Goal: Transaction & Acquisition: Purchase product/service

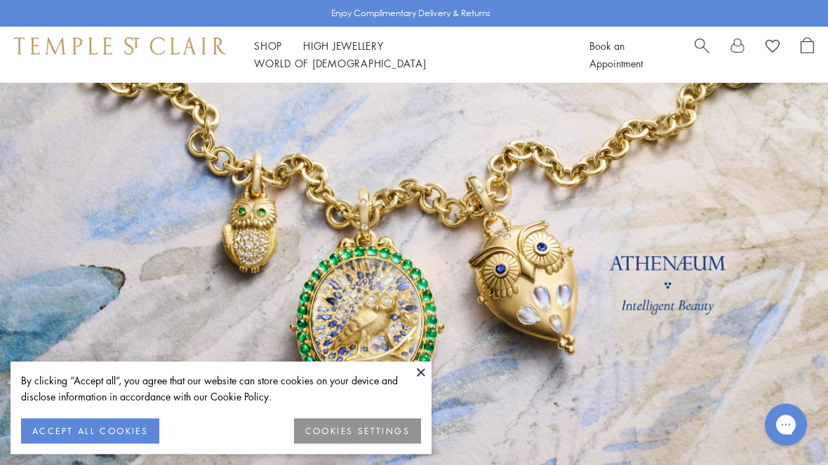
scroll to position [24, 0]
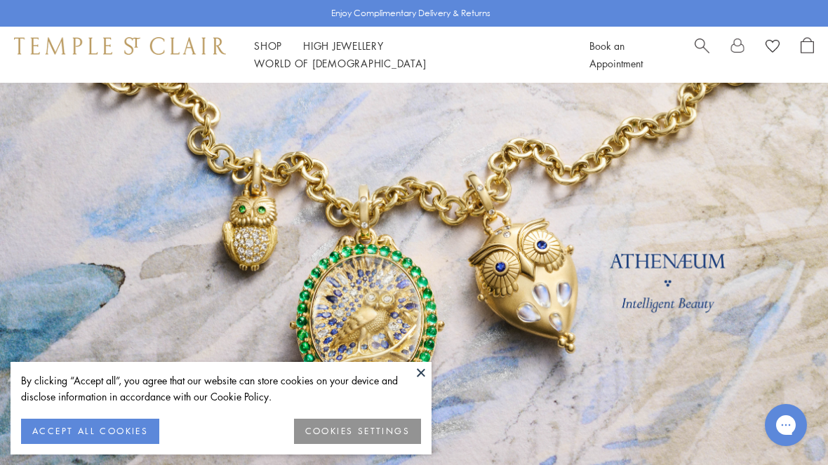
click at [424, 383] on button at bounding box center [420, 372] width 21 height 21
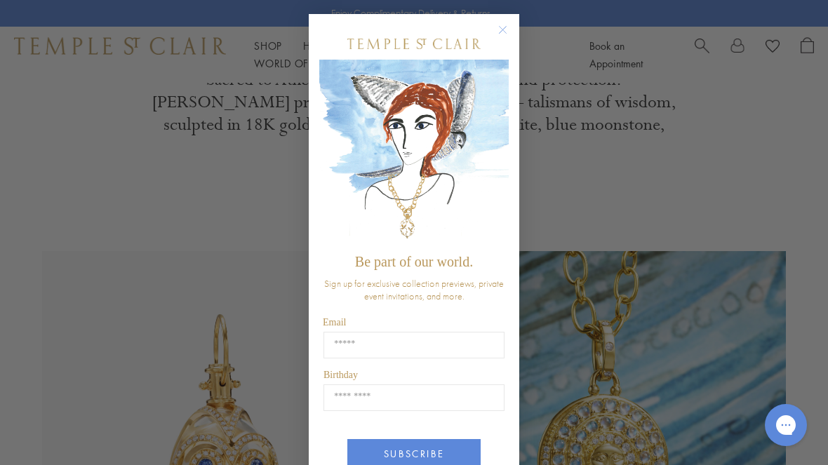
click at [507, 36] on circle "Close dialog" at bounding box center [503, 30] width 17 height 17
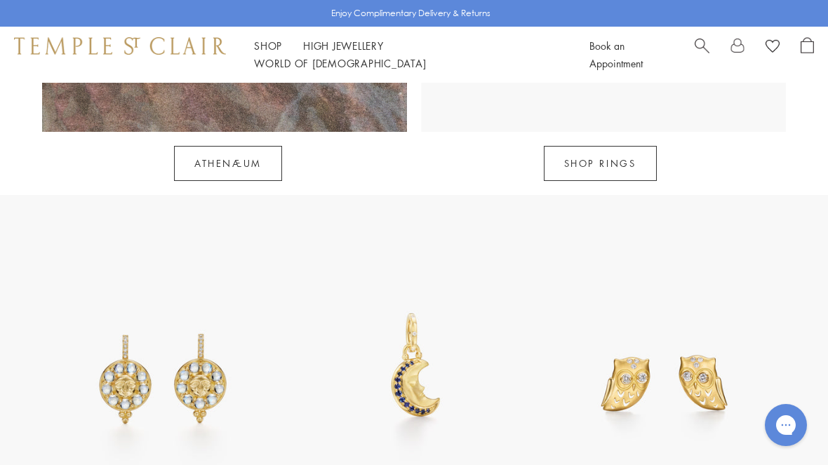
scroll to position [1486, 0]
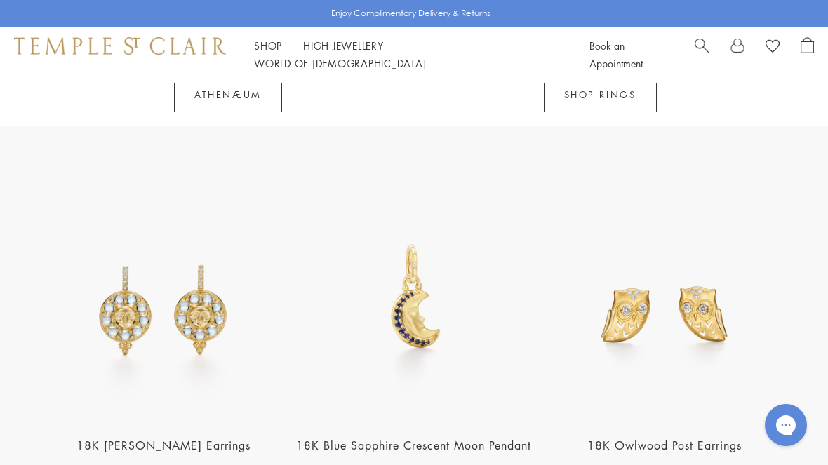
click at [167, 290] on img at bounding box center [163, 300] width 242 height 242
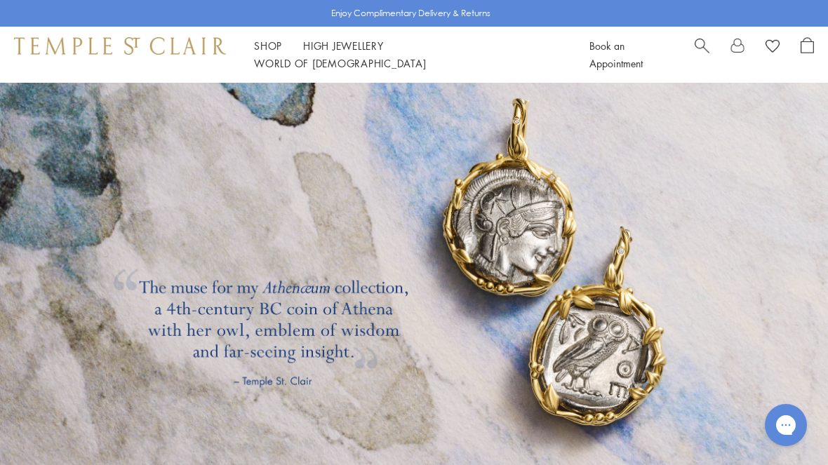
scroll to position [2003, 0]
click at [700, 52] on span "Search" at bounding box center [702, 44] width 15 height 15
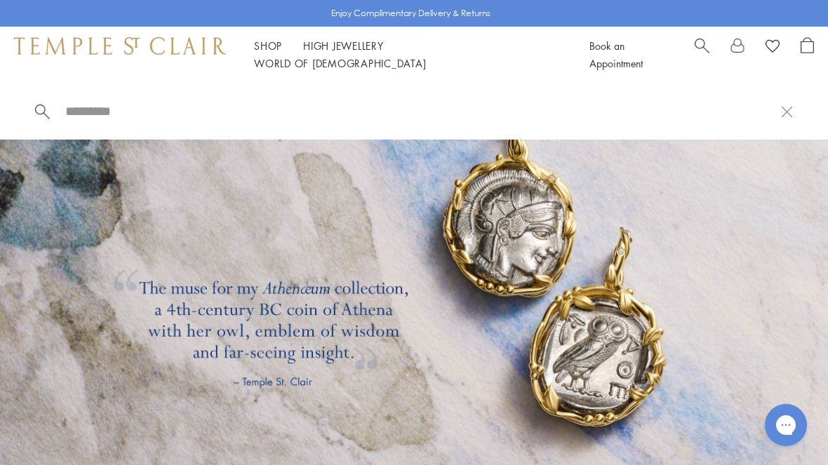
click at [135, 118] on input "search" at bounding box center [422, 111] width 717 height 16
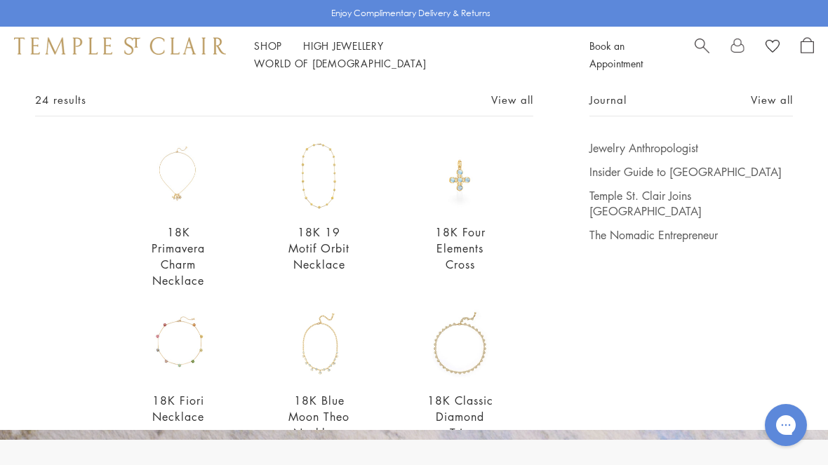
scroll to position [79, 0]
type input "**********"
click at [460, 241] on link "18K Four Elements Cross" at bounding box center [460, 248] width 51 height 48
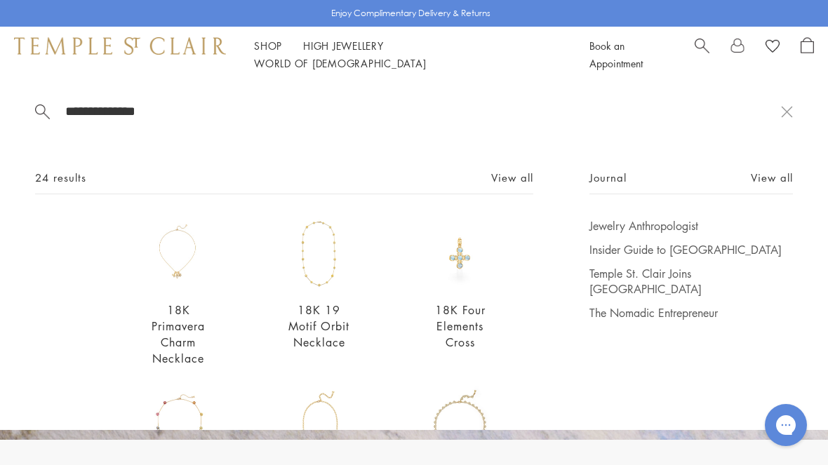
scroll to position [0, 0]
click at [168, 335] on link "18K Primavera Charm Necklace" at bounding box center [178, 334] width 53 height 64
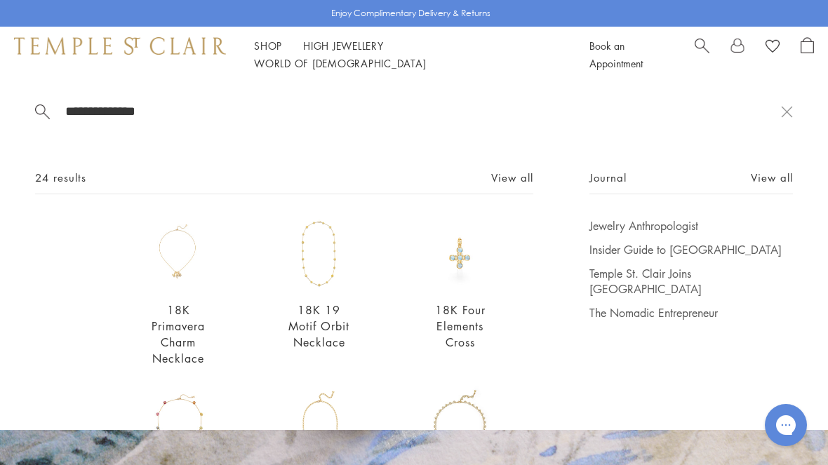
scroll to position [2054, 0]
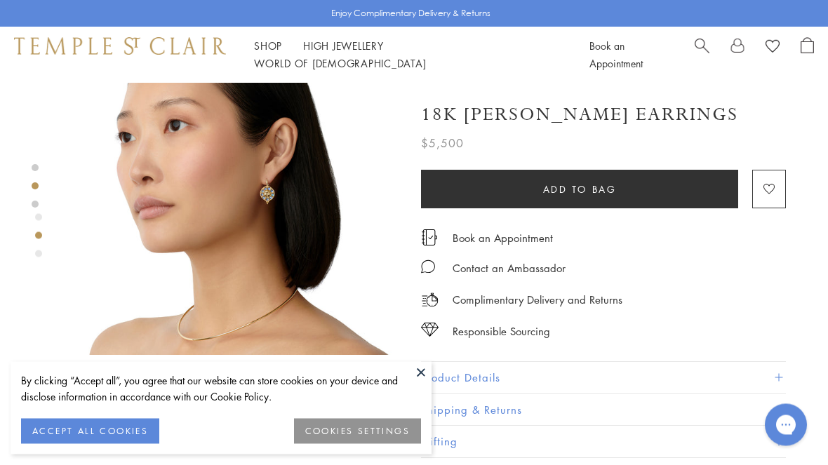
scroll to position [380, 0]
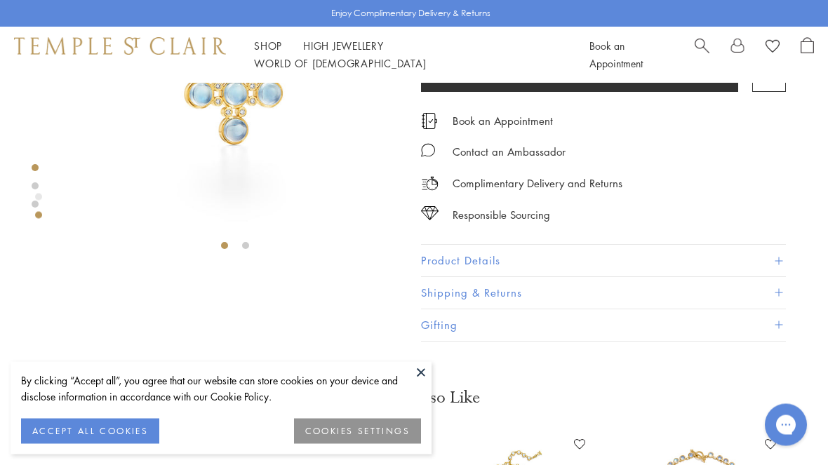
scroll to position [160, 0]
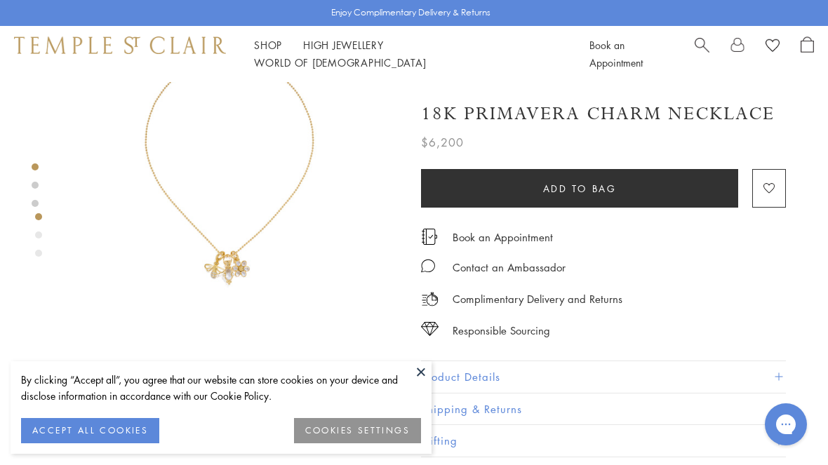
scroll to position [83, 0]
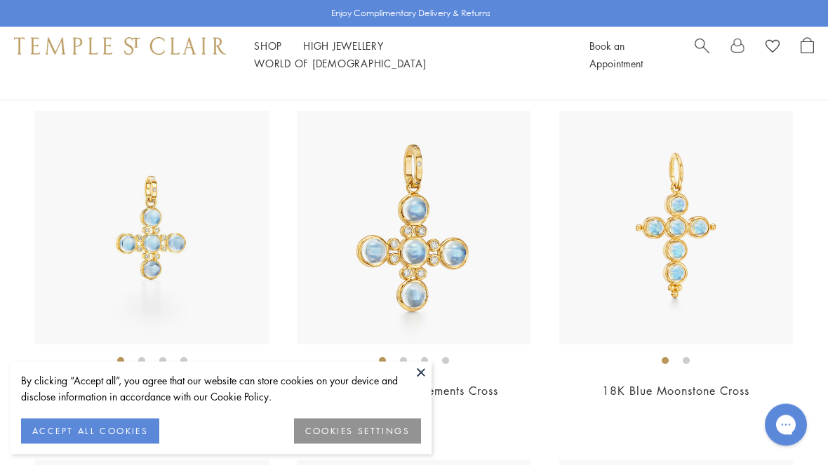
scroll to position [4041, 0]
click at [677, 225] on img at bounding box center [676, 227] width 234 height 234
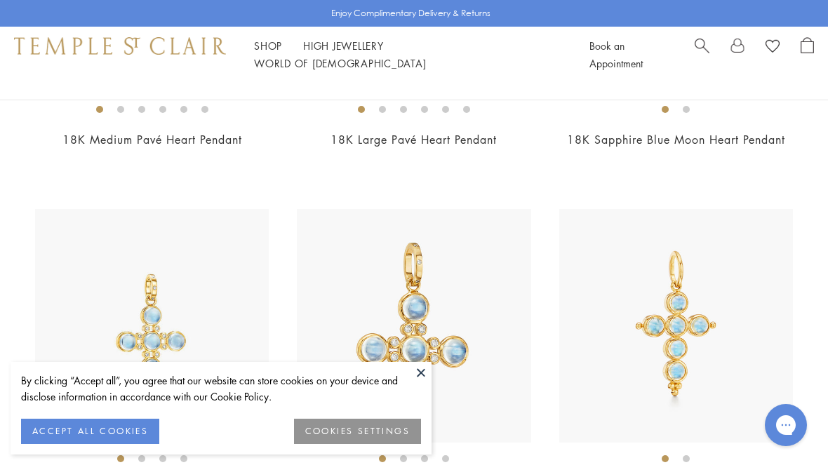
scroll to position [3952, 0]
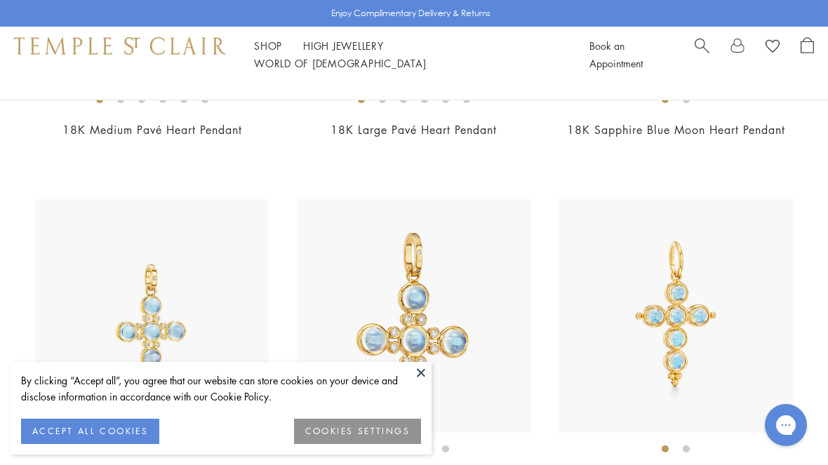
click at [697, 316] on img at bounding box center [676, 316] width 234 height 234
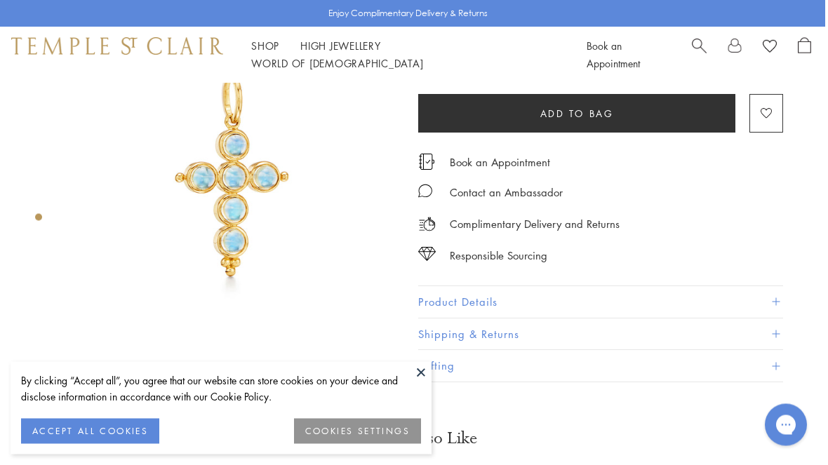
scroll to position [72, 3]
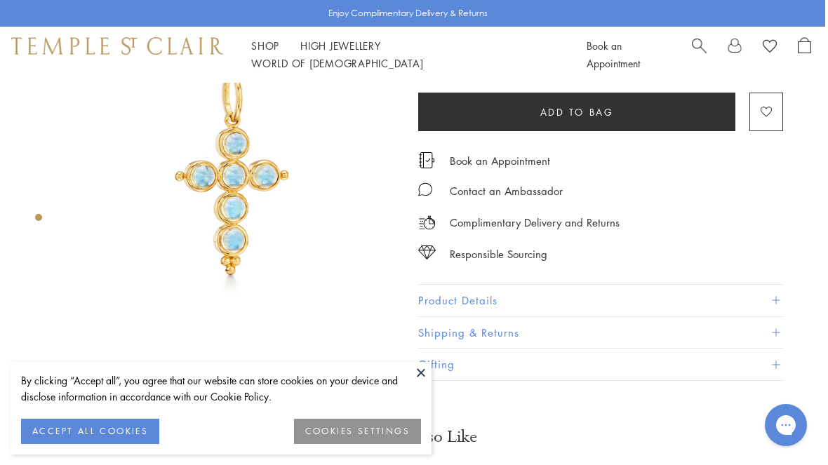
click at [782, 296] on button "Product Details" at bounding box center [600, 301] width 365 height 32
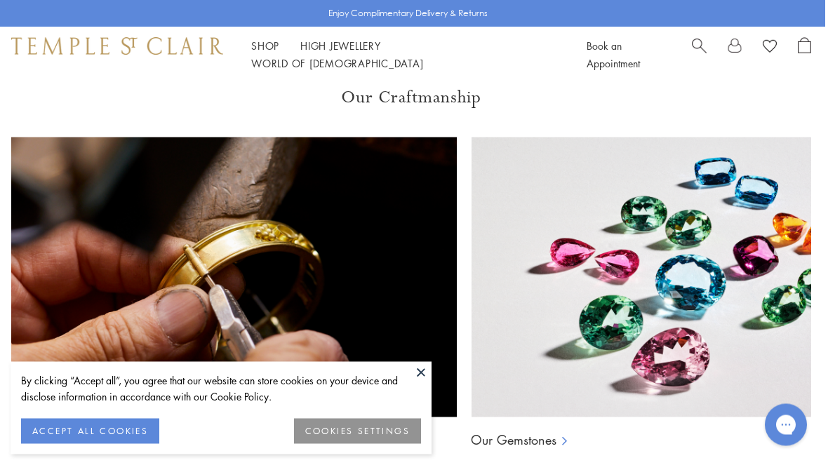
scroll to position [1022, 3]
